Goal: Task Accomplishment & Management: Use online tool/utility

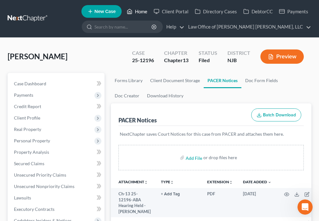
click at [129, 11] on polyline at bounding box center [130, 12] width 2 height 3
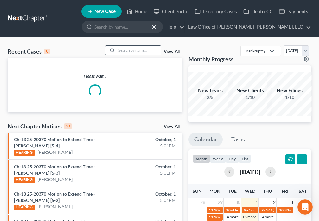
click at [132, 51] on input "search" at bounding box center [138, 50] width 44 height 9
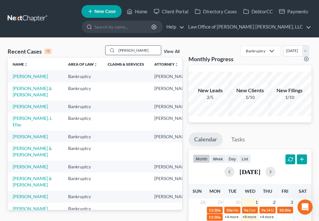
type input "[PERSON_NAME]"
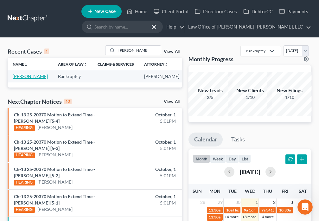
click at [21, 77] on link "[PERSON_NAME]" at bounding box center [30, 75] width 35 height 5
select select "4"
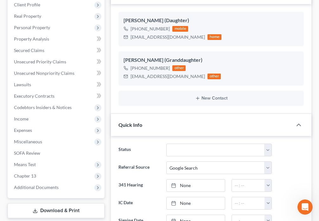
scroll to position [177, 0]
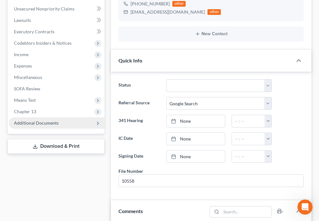
click at [50, 123] on span "Additional Documents" at bounding box center [36, 122] width 45 height 5
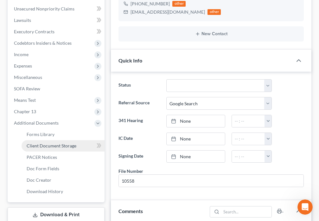
click at [65, 144] on span "Client Document Storage" at bounding box center [52, 145] width 50 height 5
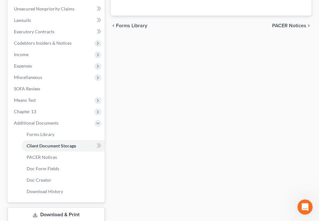
select select "9"
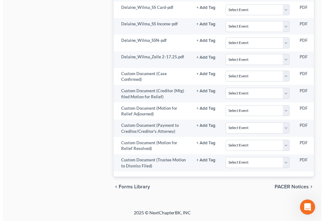
scroll to position [0, 83]
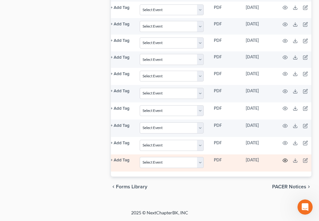
click at [282, 159] on icon "button" at bounding box center [284, 160] width 5 height 3
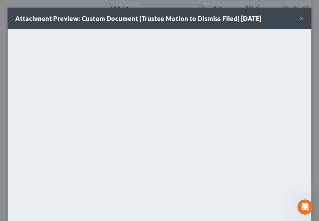
scroll to position [0, 80]
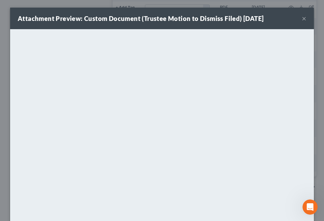
click at [302, 18] on button "×" at bounding box center [304, 19] width 4 height 8
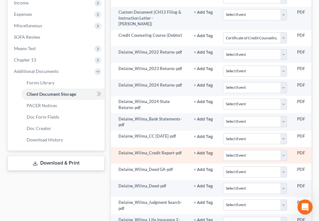
scroll to position [227, 0]
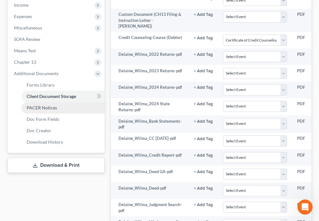
click at [44, 110] on span "PACER Notices" at bounding box center [42, 107] width 30 height 5
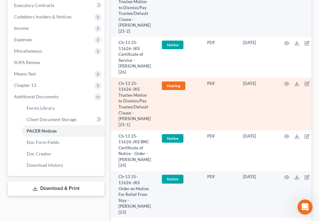
scroll to position [214, 0]
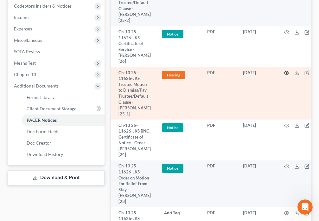
click at [286, 72] on circle "button" at bounding box center [286, 72] width 1 height 1
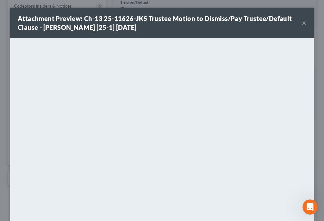
click at [302, 23] on button "×" at bounding box center [304, 23] width 4 height 8
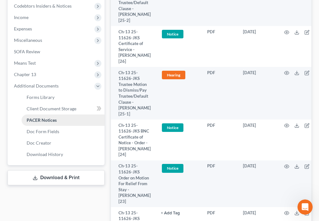
click at [43, 122] on span "PACER Notices" at bounding box center [42, 119] width 30 height 5
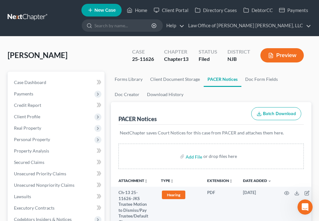
scroll to position [0, 0]
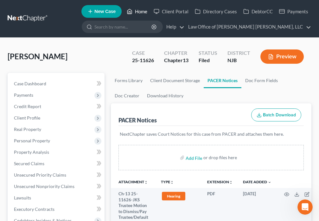
click at [136, 13] on link "Home" at bounding box center [136, 11] width 27 height 11
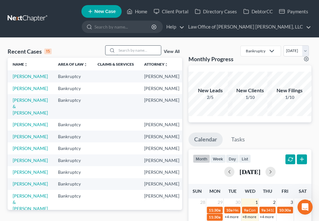
click at [124, 51] on input "search" at bounding box center [138, 50] width 44 height 9
type input "[PERSON_NAME]"
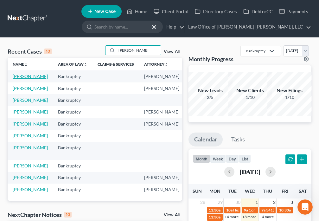
click at [20, 77] on link "[PERSON_NAME]" at bounding box center [30, 75] width 35 height 5
select select "6"
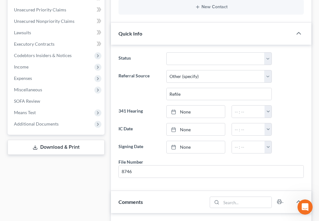
scroll to position [170, 0]
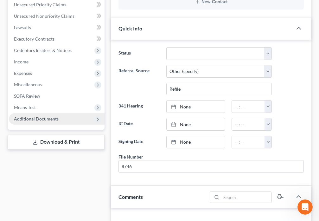
click at [56, 119] on span "Additional Documents" at bounding box center [36, 118] width 45 height 5
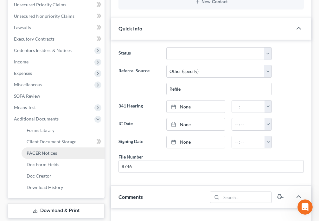
click at [49, 153] on span "PACER Notices" at bounding box center [42, 152] width 30 height 5
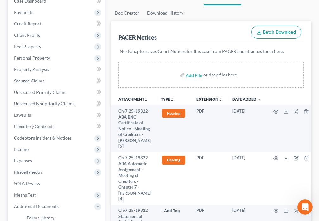
scroll to position [133, 0]
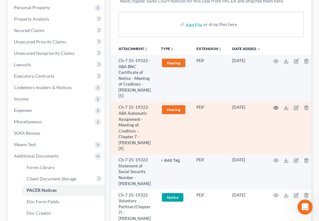
click at [275, 108] on circle "button" at bounding box center [275, 107] width 1 height 1
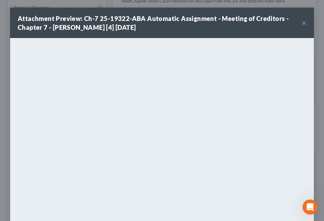
click at [302, 23] on button "×" at bounding box center [304, 23] width 4 height 8
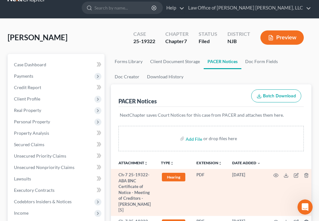
scroll to position [0, 0]
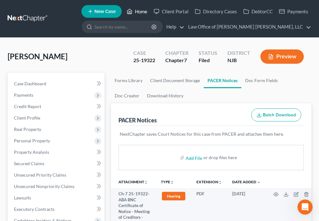
click at [134, 12] on link "Home" at bounding box center [136, 11] width 27 height 11
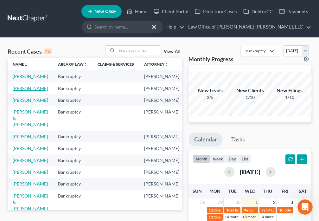
click at [17, 91] on link "[PERSON_NAME]" at bounding box center [30, 87] width 35 height 5
select select "4"
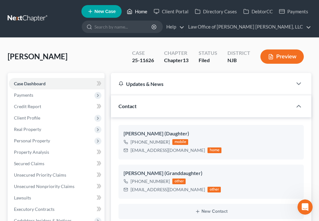
click at [134, 13] on link "Home" at bounding box center [136, 11] width 27 height 11
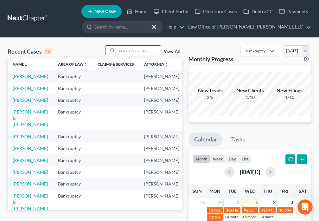
click at [123, 50] on input "search" at bounding box center [138, 50] width 44 height 9
type input "[PERSON_NAME]"
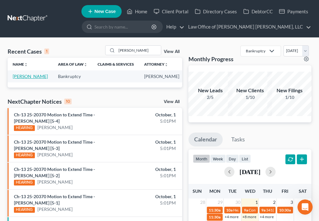
click at [18, 77] on link "[PERSON_NAME]" at bounding box center [30, 75] width 35 height 5
select select "6"
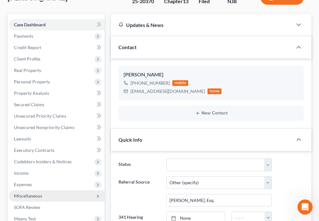
scroll to position [96, 0]
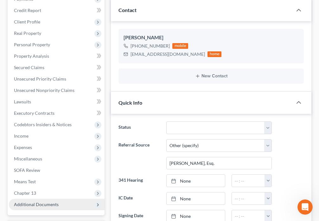
click at [43, 204] on span "Additional Documents" at bounding box center [36, 203] width 45 height 5
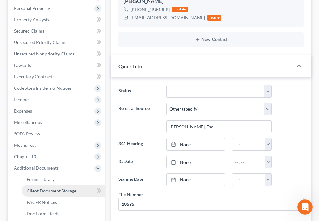
scroll to position [214, 0]
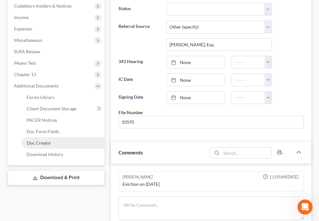
click at [55, 144] on link "Doc Creator" at bounding box center [63, 142] width 83 height 11
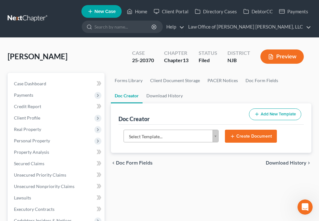
click at [215, 138] on body "Home New Case Client Portal Directory Cases DebtorCC Payments Law Office of [PE…" at bounding box center [159, 211] width 319 height 423
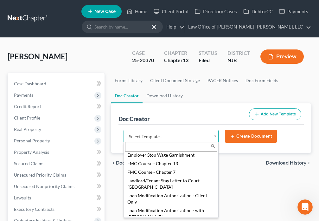
scroll to position [524, 0]
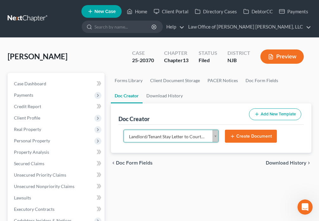
click at [214, 137] on body "Home New Case Client Portal Directory Cases DebtorCC Payments Law Office of [PE…" at bounding box center [159, 211] width 319 height 423
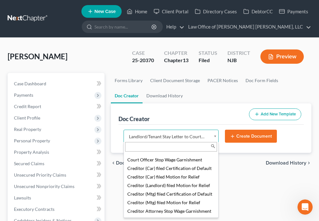
scroll to position [435, 0]
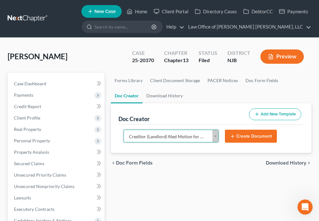
click at [213, 135] on body "Home New Case Client Portal Directory Cases DebtorCC Payments Law Office of [PE…" at bounding box center [159, 211] width 319 height 423
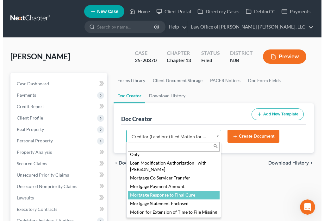
scroll to position [535, 0]
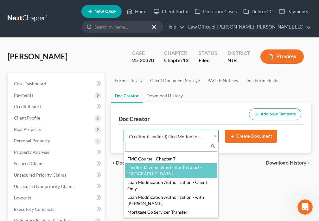
select select "97751"
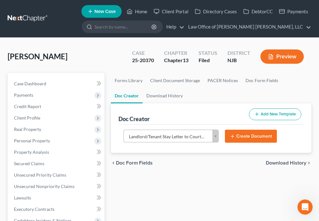
click at [247, 140] on button "Create Document" at bounding box center [251, 135] width 52 height 13
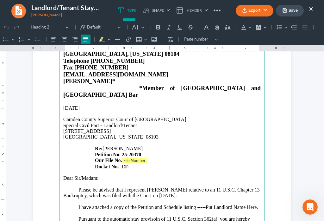
scroll to position [66, 0]
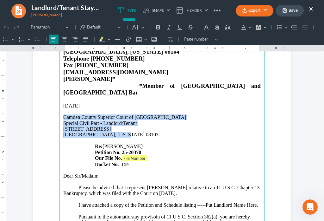
drag, startPoint x: 62, startPoint y: 104, endPoint x: 131, endPoint y: 121, distance: 71.1
click at [131, 121] on main "LAW OFFICES OF [PERSON_NAME] [PERSON_NAME], LLC [STREET_ADDRESS][US_STATE] Tele…" at bounding box center [161, 166] width 205 height 273
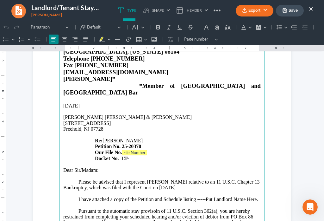
click at [133, 149] on tag "File Number" at bounding box center [134, 152] width 25 height 6
click at [131, 155] on p "Docket No. LT-" at bounding box center [161, 158] width 197 height 6
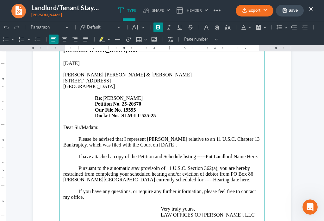
scroll to position [111, 0]
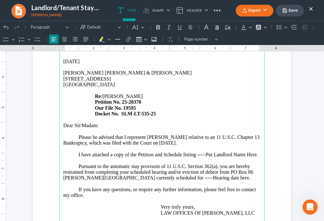
click at [253, 152] on p "I have attached a copy of the Petition and Schedule listing -----Put Landlord N…" at bounding box center [161, 155] width 197 height 6
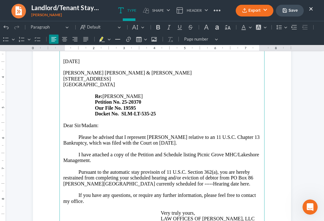
click at [156, 169] on p "Pursuant to the automatic stay provisoin of 11 U.S.[MEDICAL_DATA] 362(a), you a…" at bounding box center [161, 177] width 197 height 17
click at [94, 170] on p "Pursuant to the automatic stay provision of 11 U.S.[MEDICAL_DATA] 362(a), you a…" at bounding box center [161, 177] width 197 height 17
click at [147, 171] on p "Pursuant to the automatic stay provision of 11 U.S.C. Section 362(a), you are h…" at bounding box center [161, 177] width 197 height 17
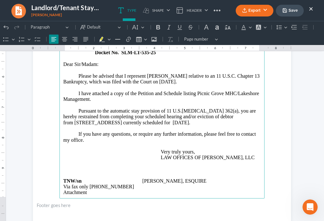
scroll to position [177, 0]
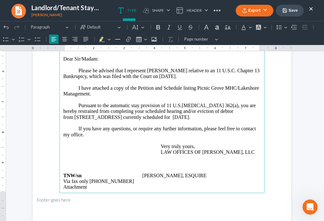
click at [116, 178] on p "Via fax only [PHONE_NUMBER]" at bounding box center [161, 181] width 197 height 6
click at [283, 14] on button "Save" at bounding box center [290, 11] width 28 height 12
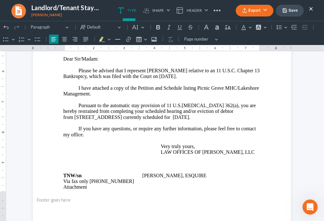
click at [249, 13] on button "Export" at bounding box center [255, 11] width 38 height 12
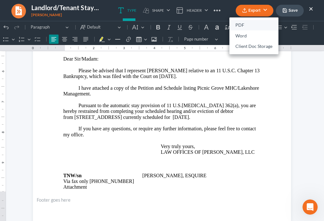
click at [239, 23] on link "PDF" at bounding box center [253, 25] width 49 height 11
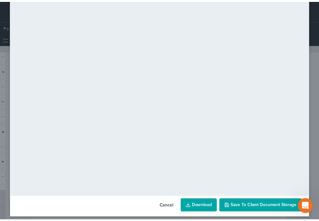
scroll to position [43, 0]
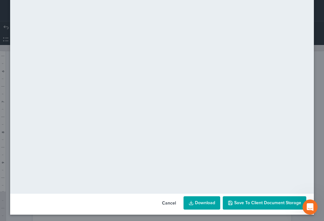
click at [282, 206] on button "Save to Client Document Storage" at bounding box center [265, 202] width 84 height 13
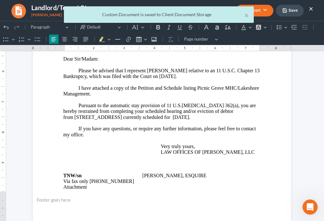
click at [312, 10] on div "× Custom Document is saved to Client Document Storage" at bounding box center [159, 16] width 324 height 20
click at [245, 17] on button "×" at bounding box center [246, 15] width 4 height 8
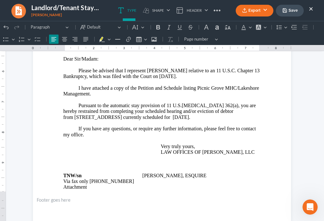
click at [312, 9] on button "×" at bounding box center [311, 9] width 4 height 8
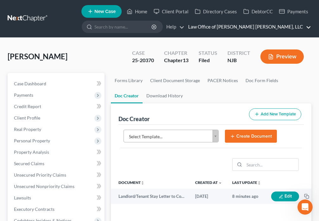
click at [307, 25] on link "Law Office of [PERSON_NAME] [PERSON_NAME], LLC" at bounding box center [248, 26] width 126 height 11
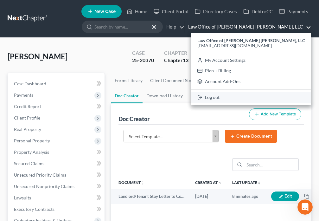
click at [246, 97] on link "Log out" at bounding box center [251, 97] width 120 height 11
